Goal: Transaction & Acquisition: Purchase product/service

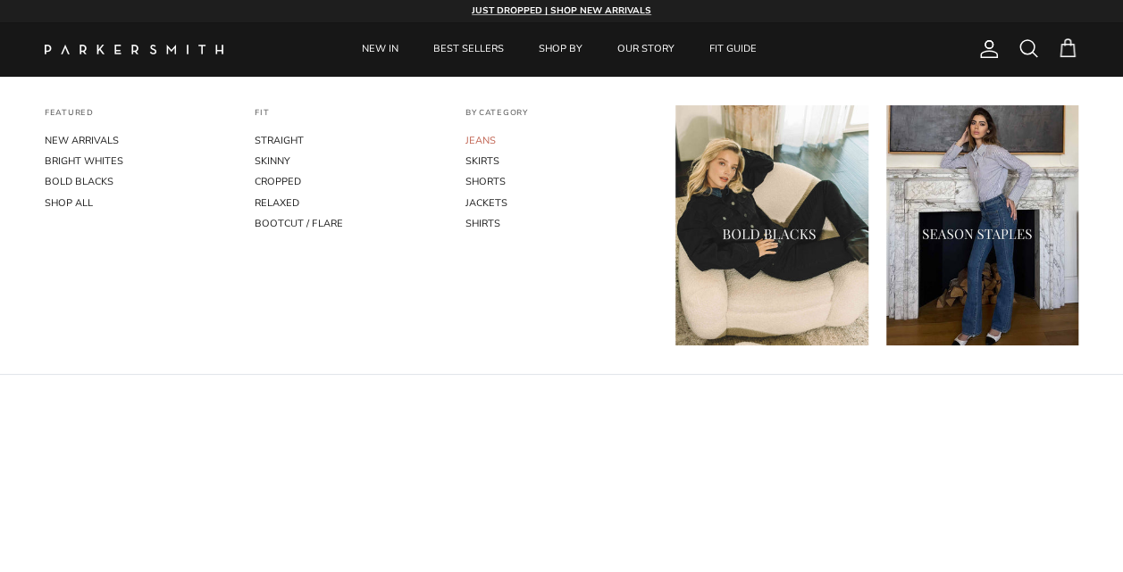
click at [479, 142] on link "JEANS" at bounding box center [561, 140] width 192 height 21
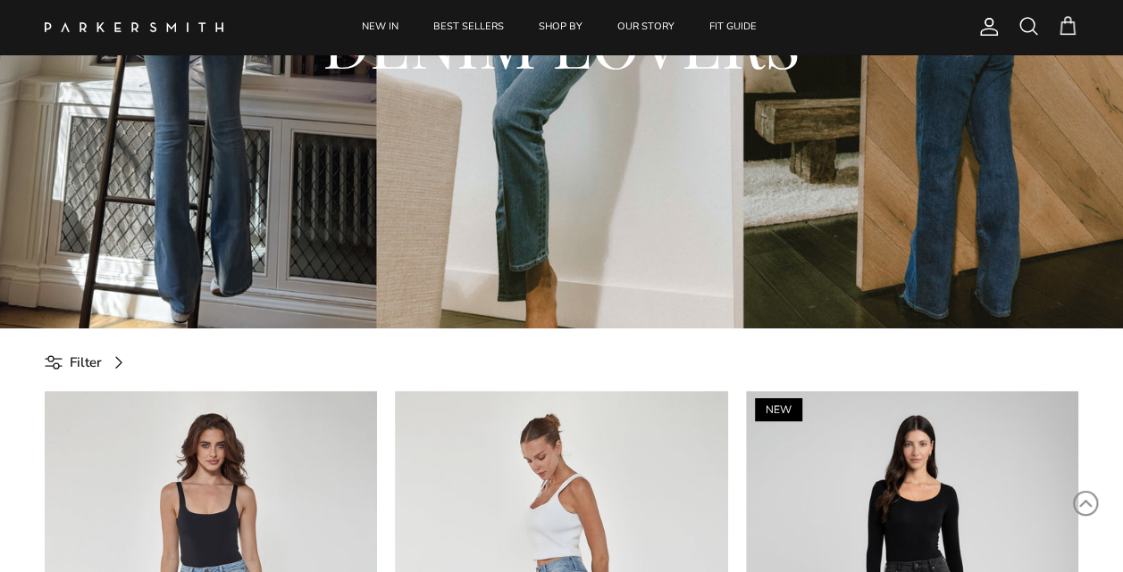
scroll to position [89, 0]
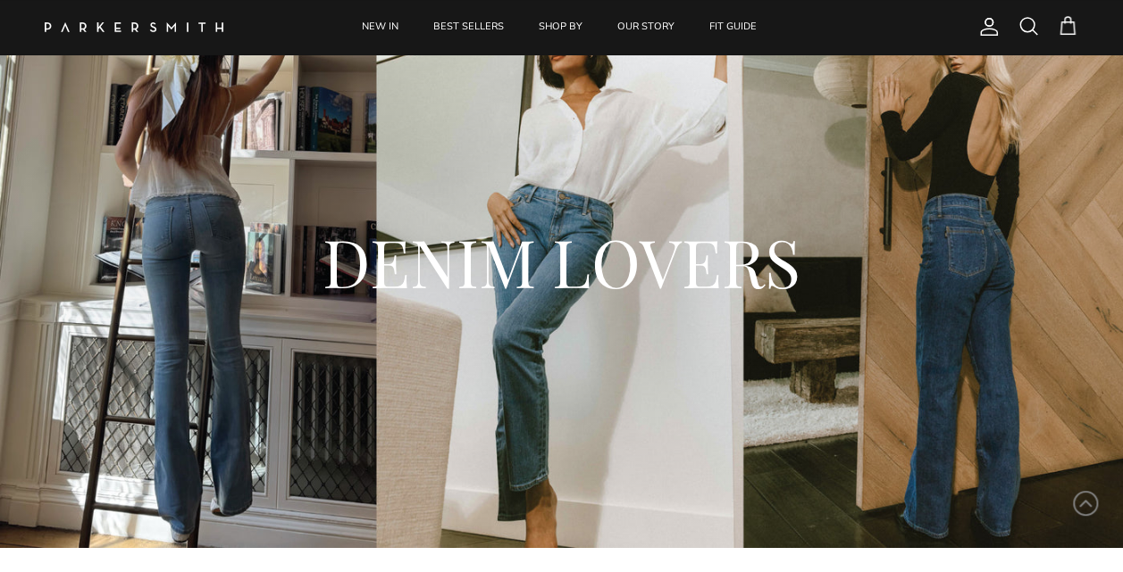
click at [982, 29] on span "Account" at bounding box center [988, 26] width 21 height 21
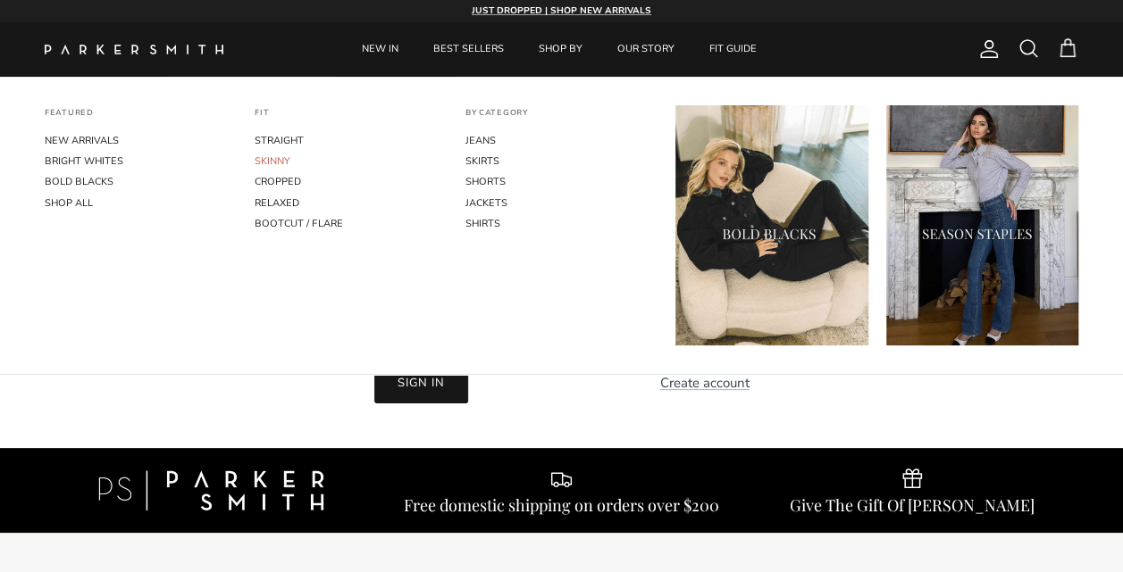
click at [268, 163] on link "SKINNY" at bounding box center [351, 161] width 192 height 21
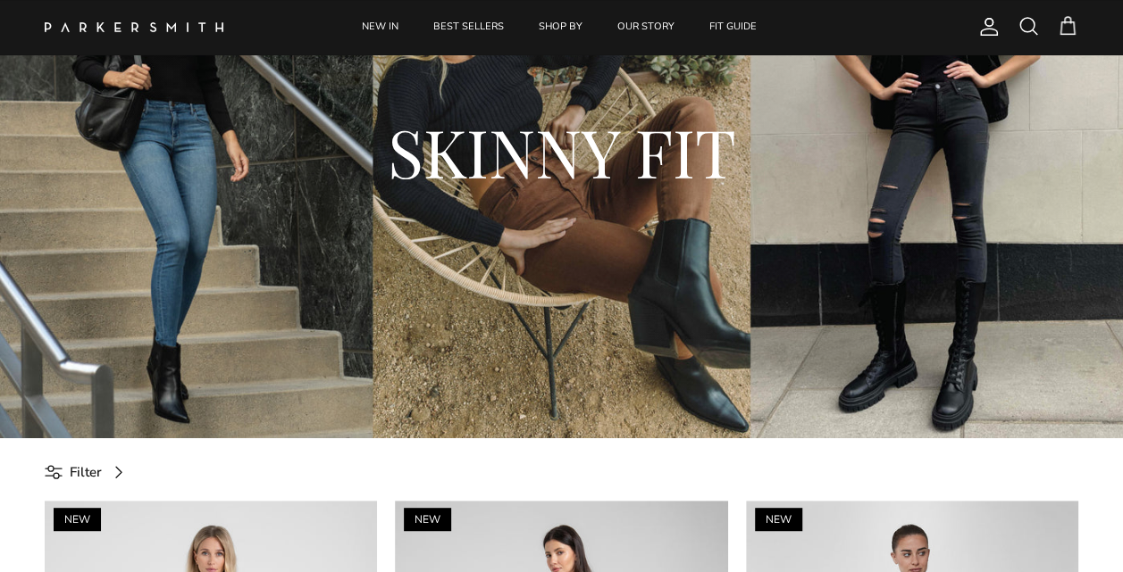
scroll to position [447, 0]
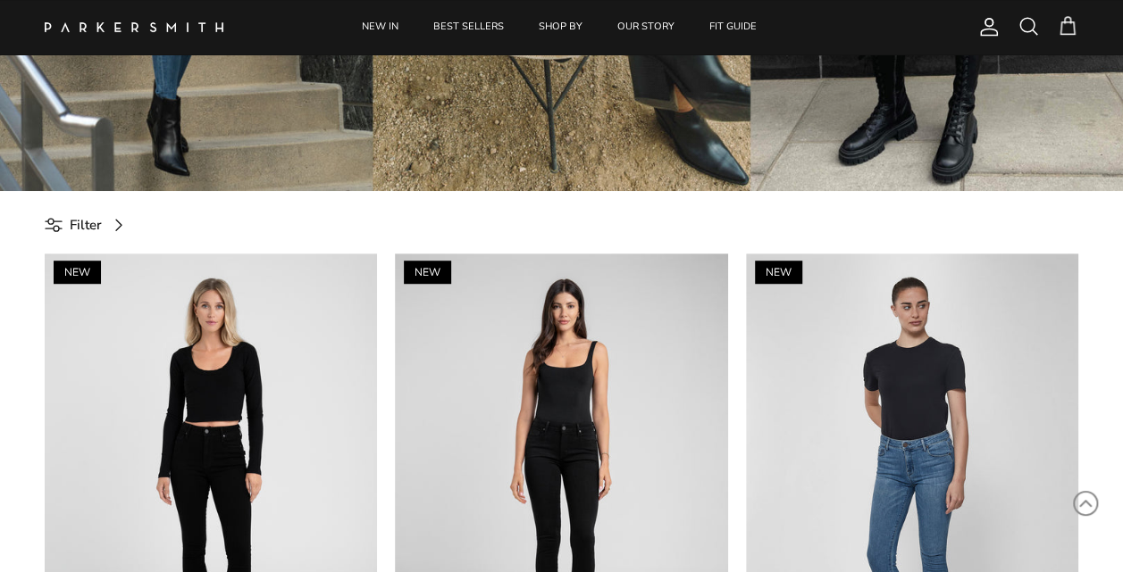
click at [97, 229] on span "Filter" at bounding box center [86, 224] width 32 height 21
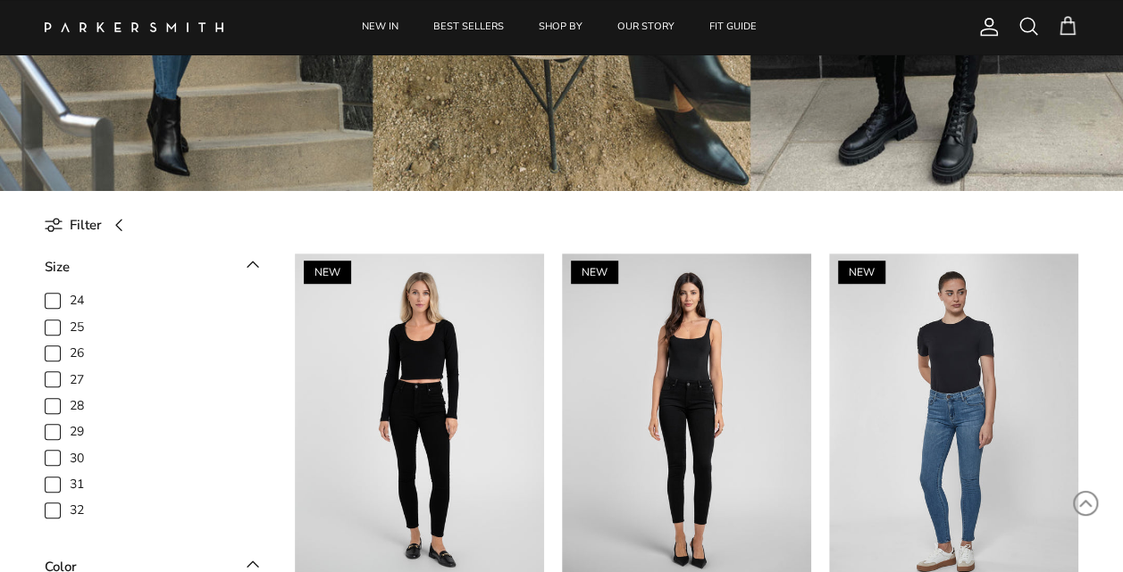
scroll to position [89, 0]
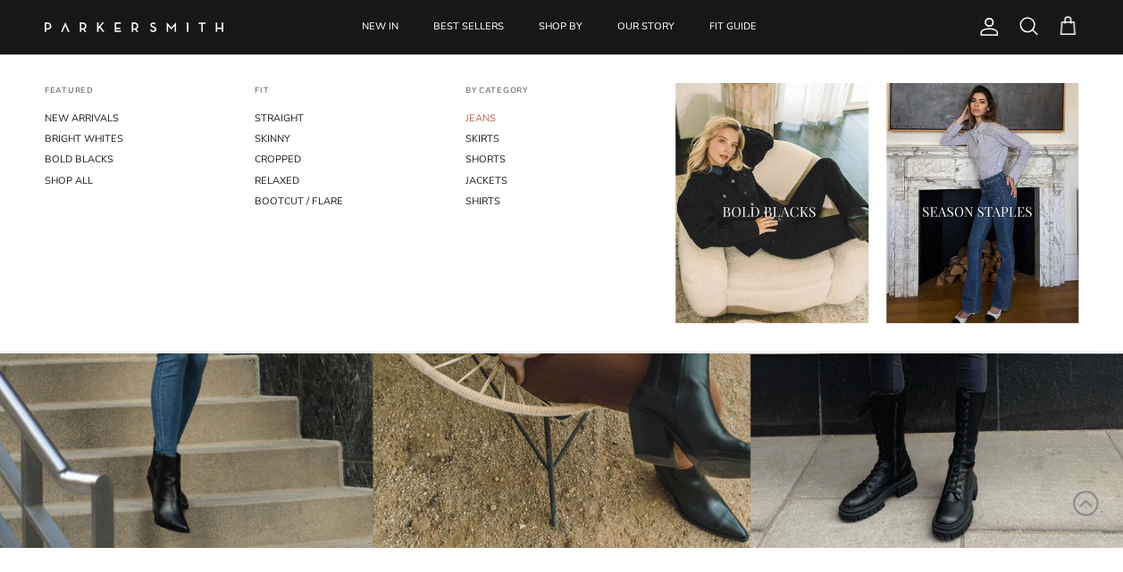
click at [472, 115] on link "JEANS" at bounding box center [561, 118] width 192 height 21
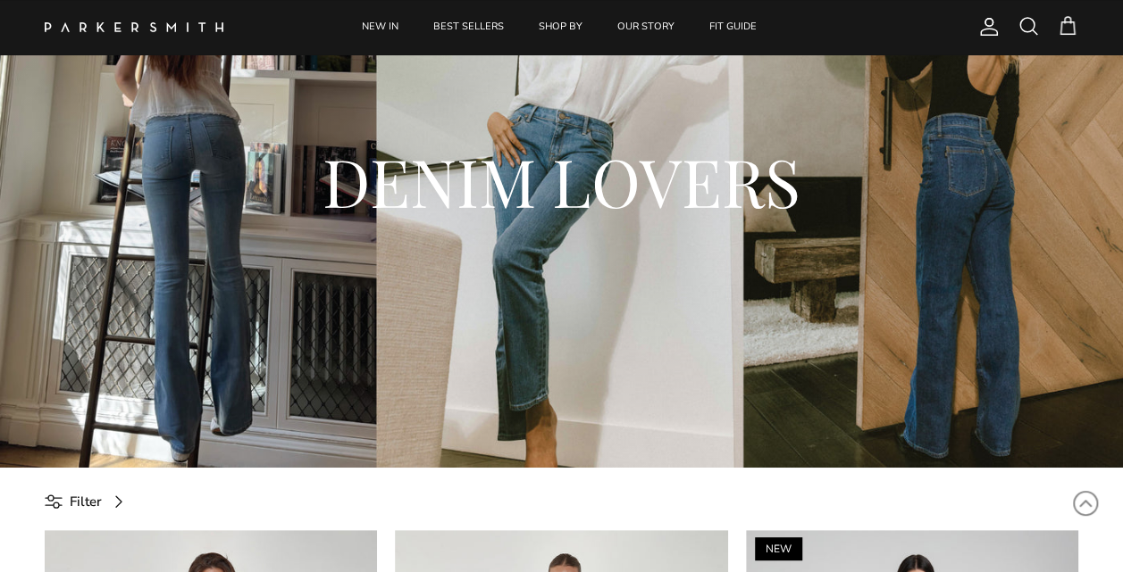
scroll to position [357, 0]
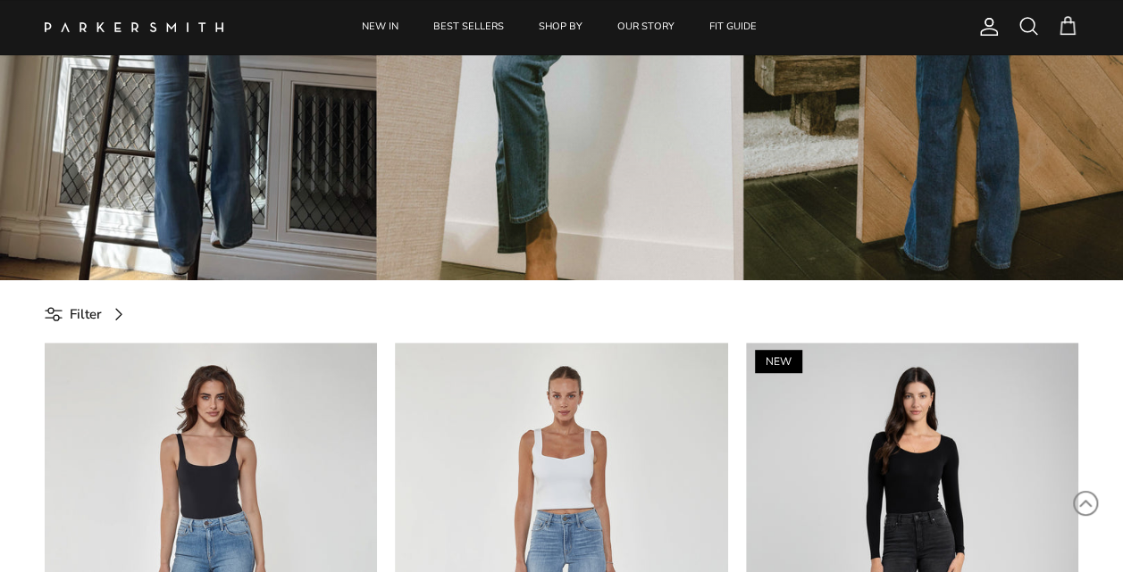
click at [106, 299] on link "Filter" at bounding box center [90, 314] width 91 height 40
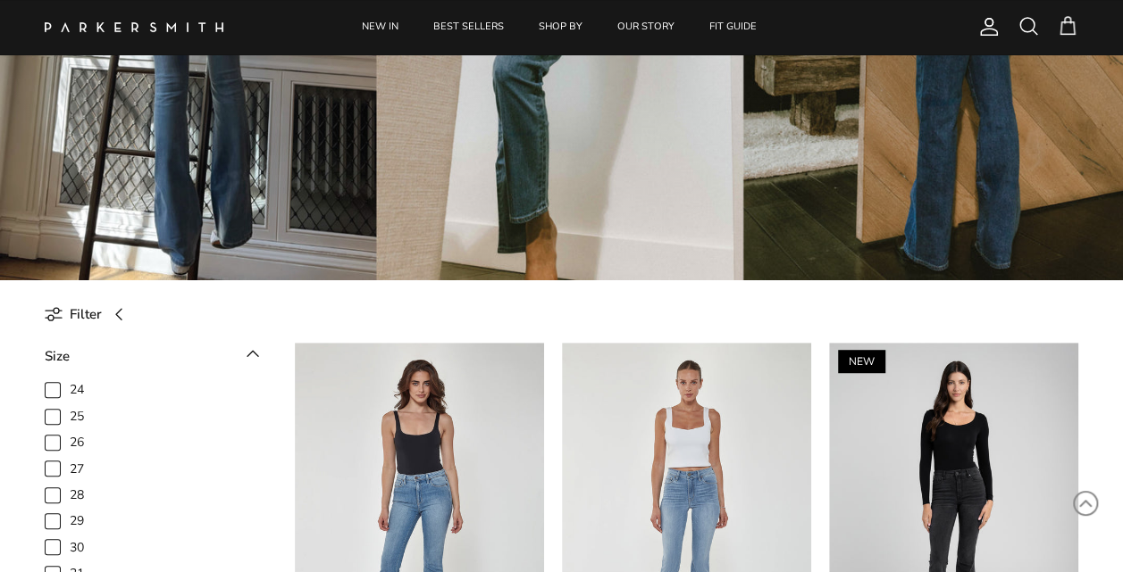
click at [96, 309] on span "Filter" at bounding box center [86, 314] width 32 height 21
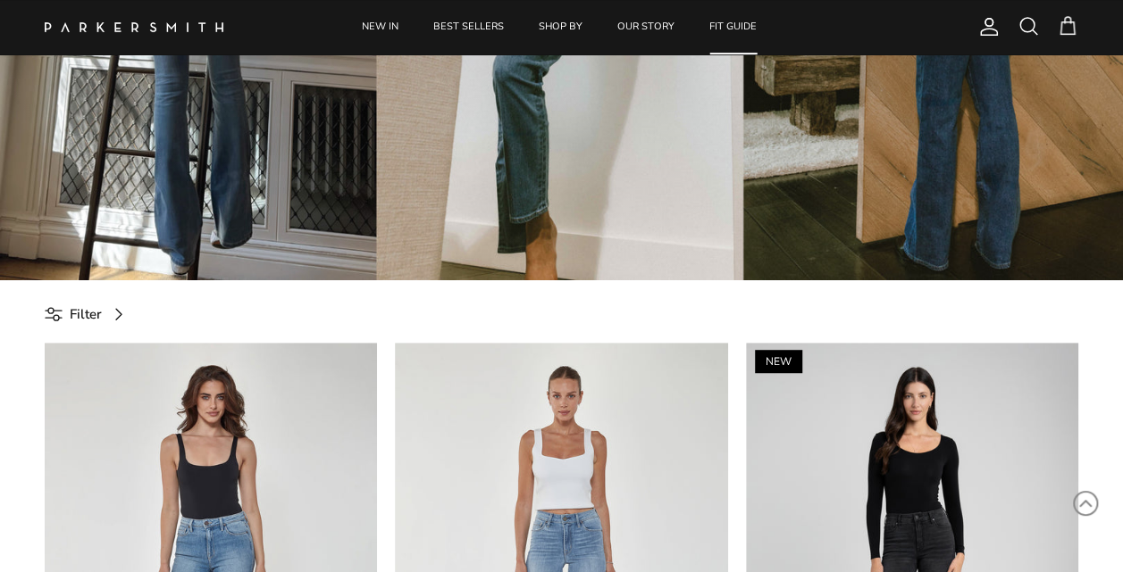
click at [738, 20] on link "FIT GUIDE" at bounding box center [732, 27] width 79 height 54
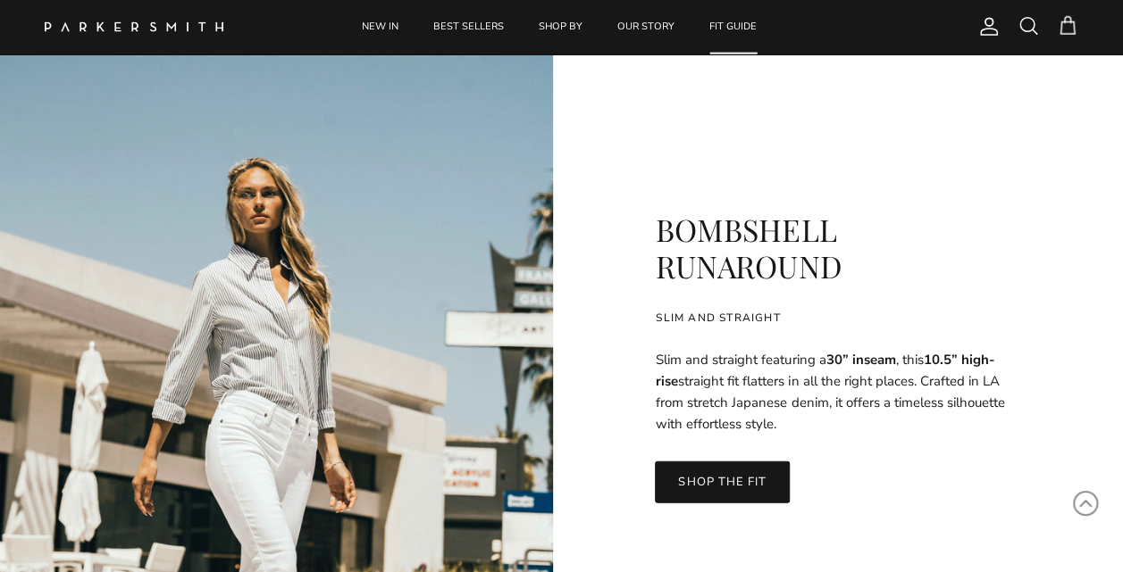
scroll to position [5716, 0]
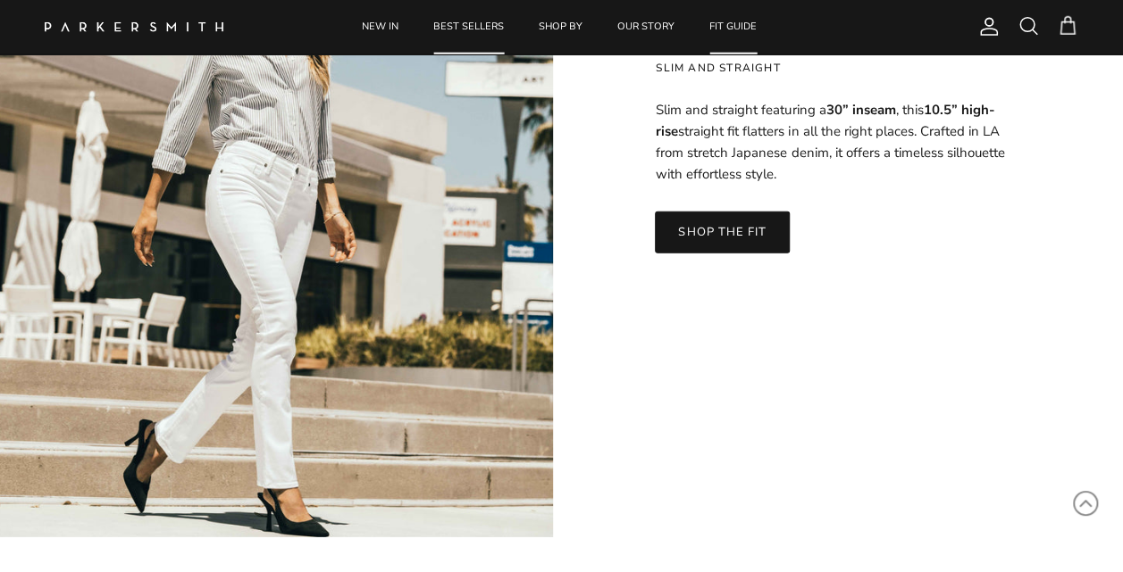
click at [476, 29] on link "BEST SELLERS" at bounding box center [468, 27] width 103 height 54
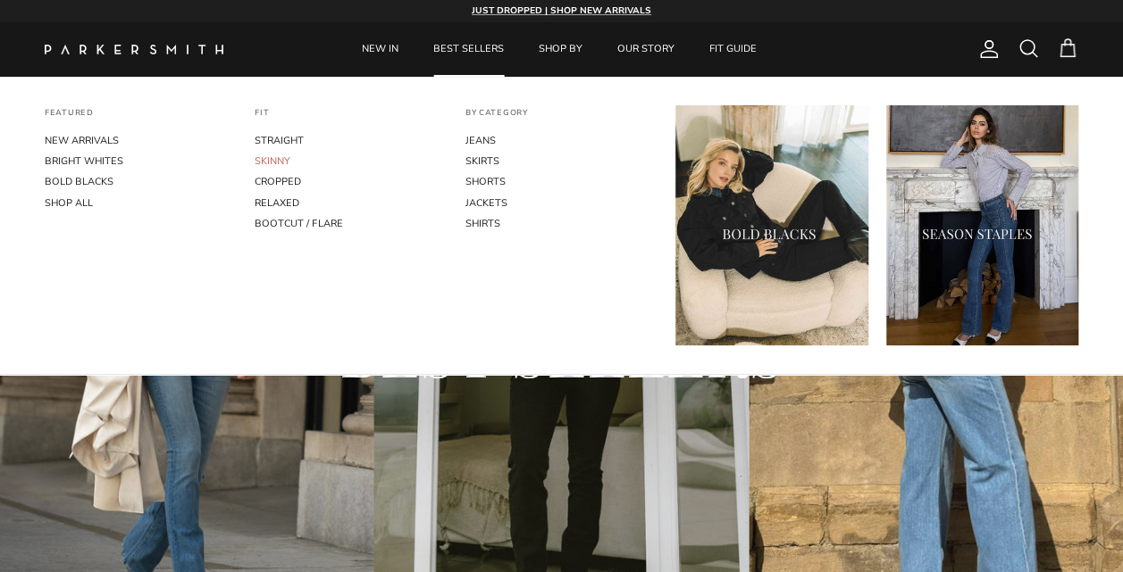
click at [264, 161] on link "SKINNY" at bounding box center [351, 161] width 192 height 21
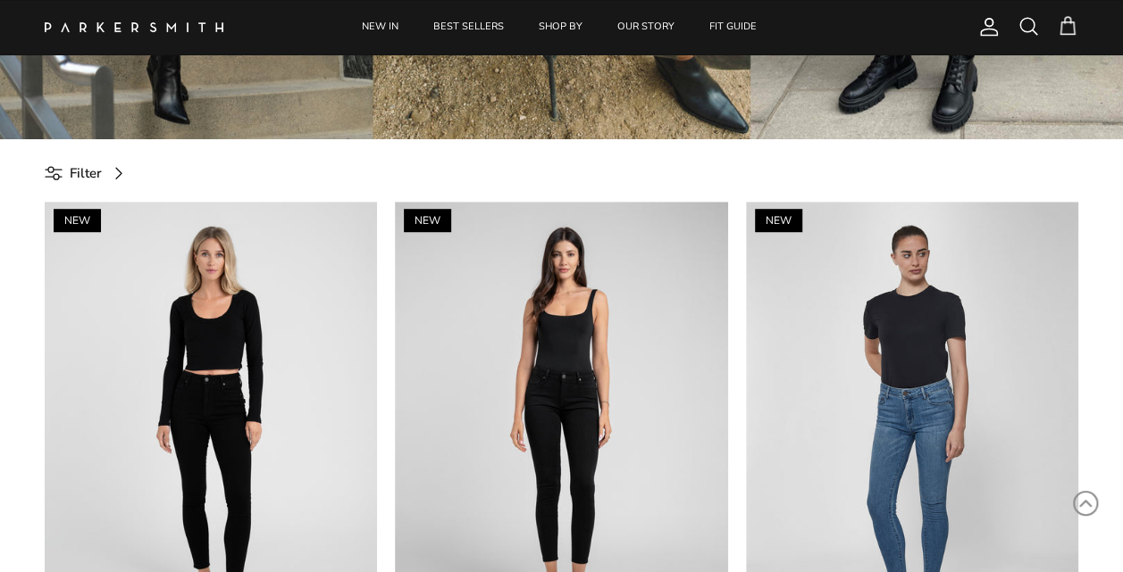
scroll to position [714, 0]
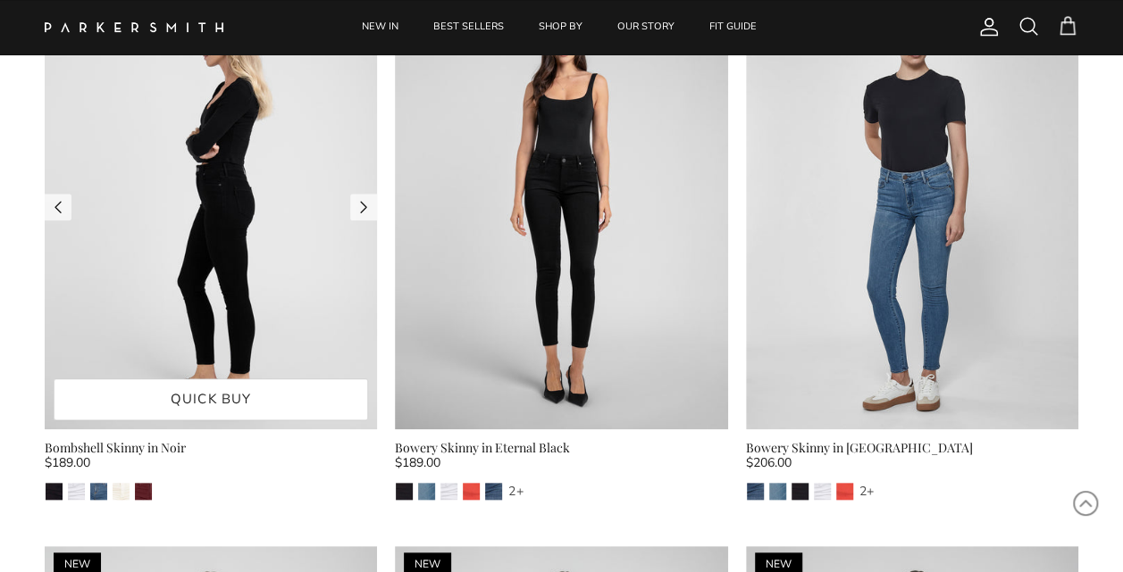
click at [255, 218] on img at bounding box center [211, 208] width 332 height 444
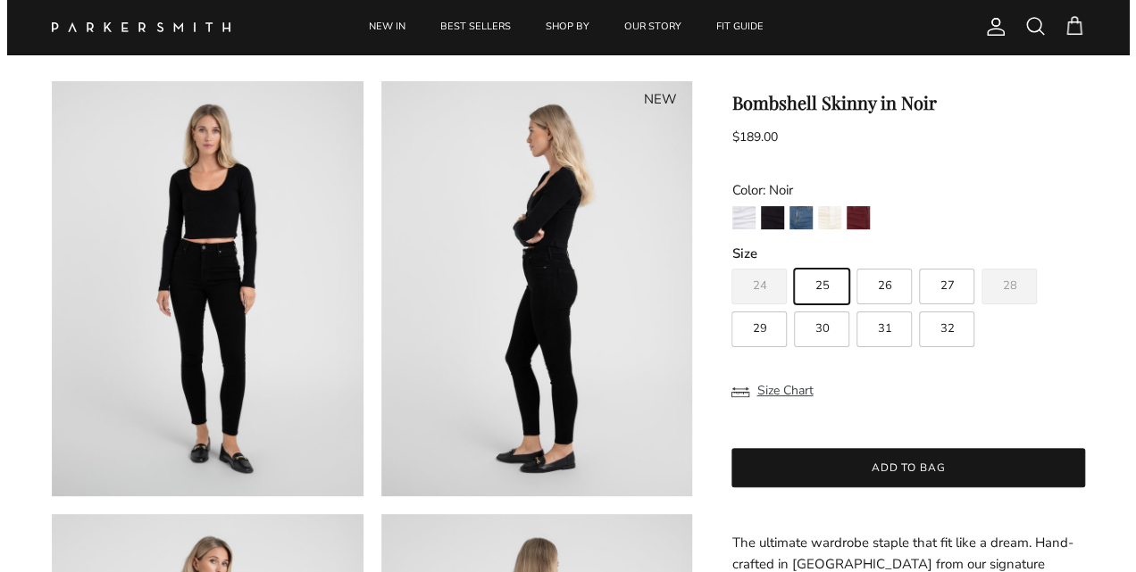
scroll to position [179, 0]
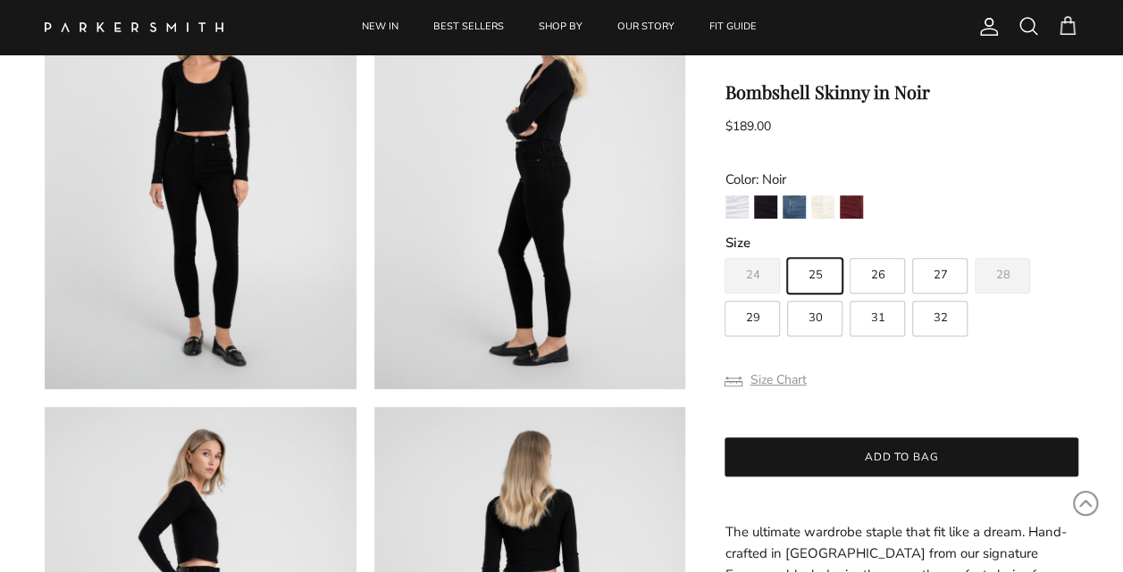
click at [783, 379] on button "Size Chart" at bounding box center [764, 380] width 81 height 34
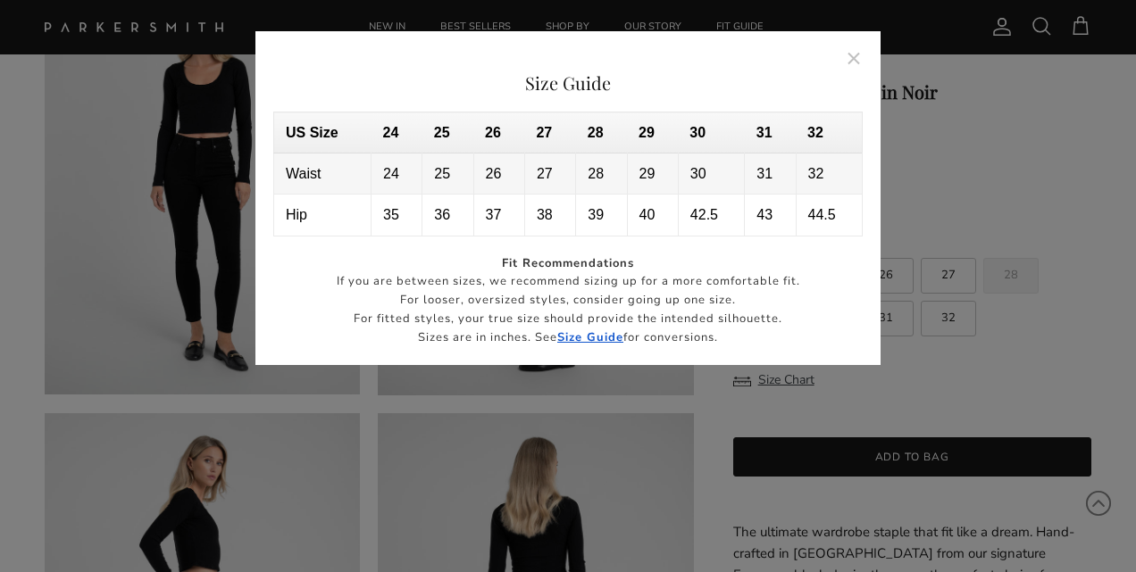
click at [581, 336] on strong "Size Guide" at bounding box center [590, 338] width 66 height 16
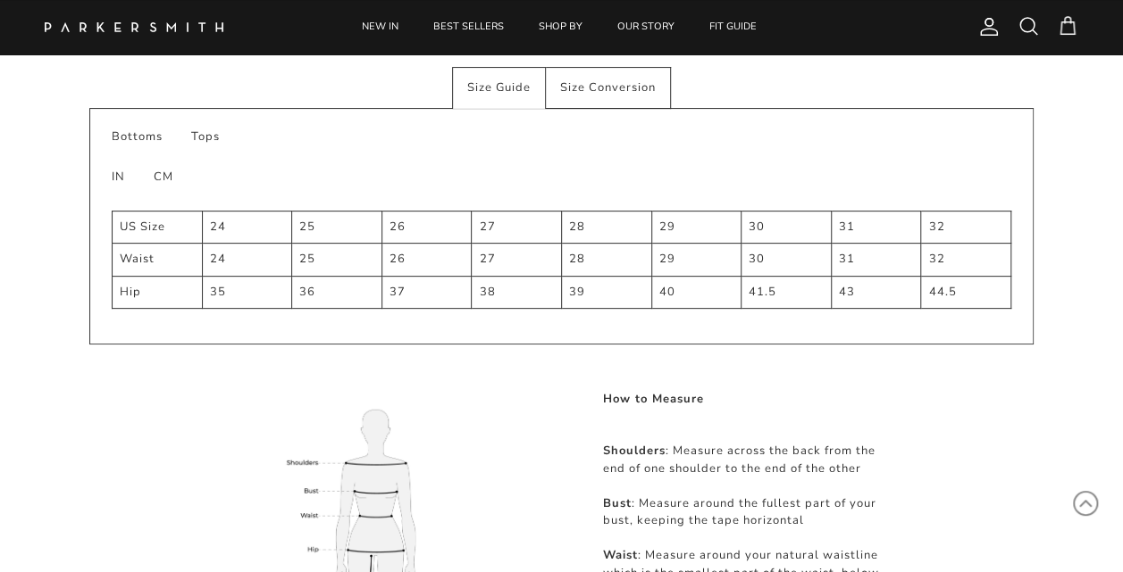
scroll to position [89, 0]
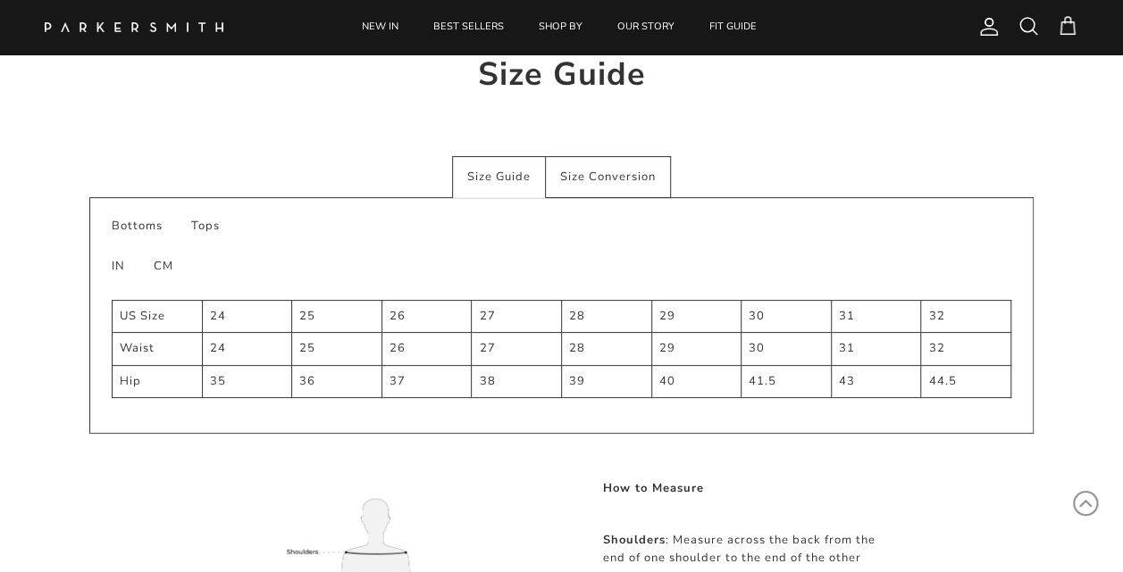
click at [576, 378] on div "39" at bounding box center [606, 382] width 75 height 18
click at [656, 168] on div "Size Conversion" at bounding box center [608, 177] width 125 height 42
